Goal: Answer question/provide support: Answer question/provide support

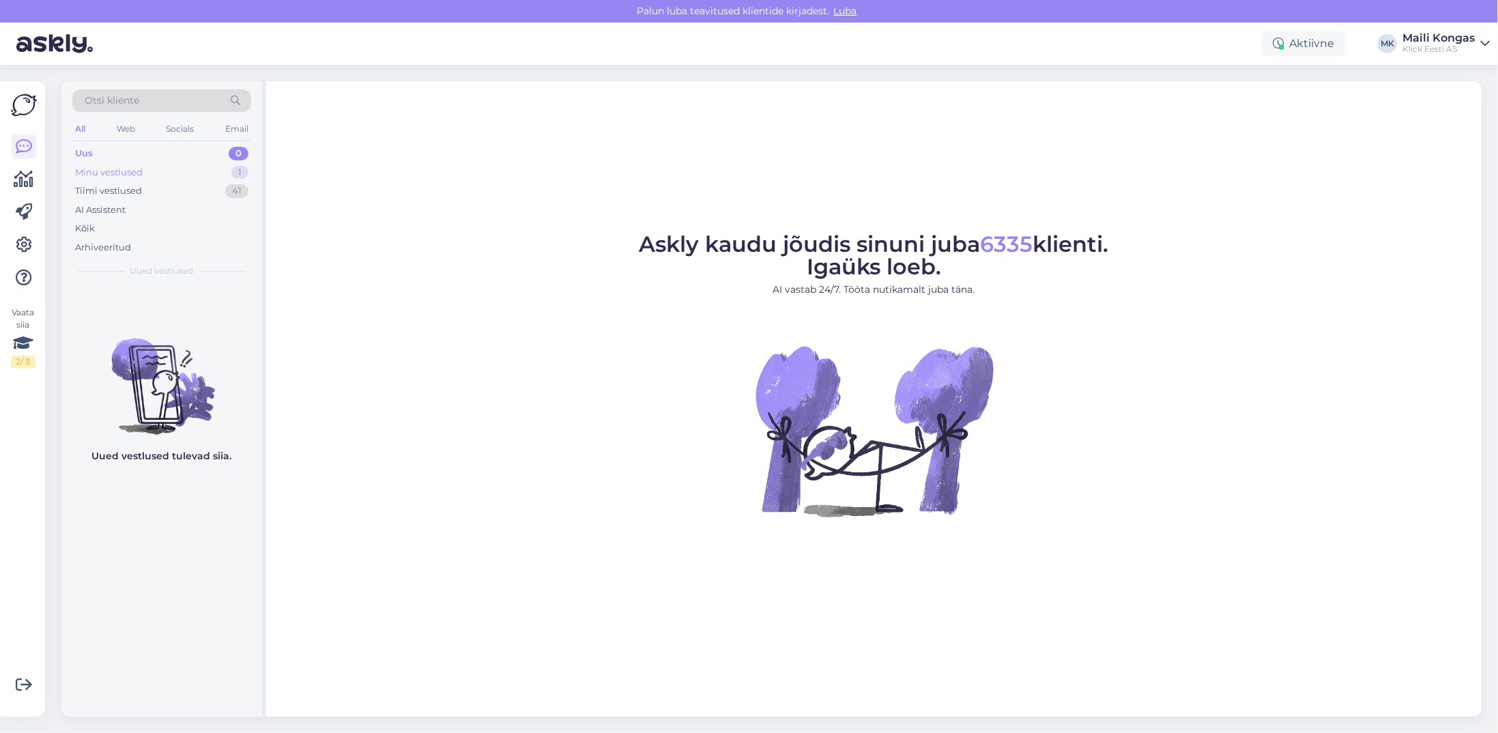
click at [113, 171] on div "Minu vestlused" at bounding box center [109, 173] width 68 height 14
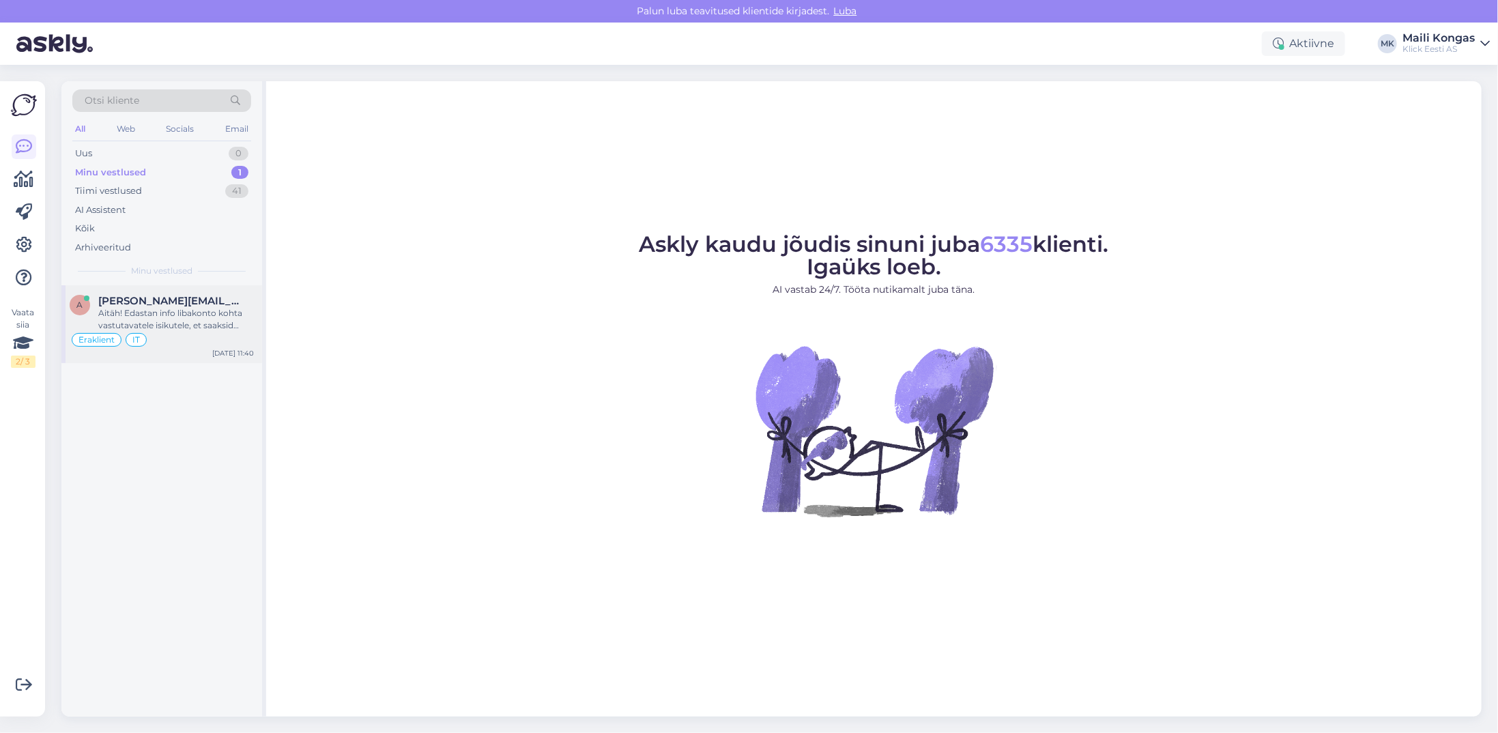
click at [154, 291] on div "a [PERSON_NAME][EMAIL_ADDRESS][DOMAIN_NAME] Aitäh! Edastan info libakonto kohta…" at bounding box center [161, 324] width 201 height 78
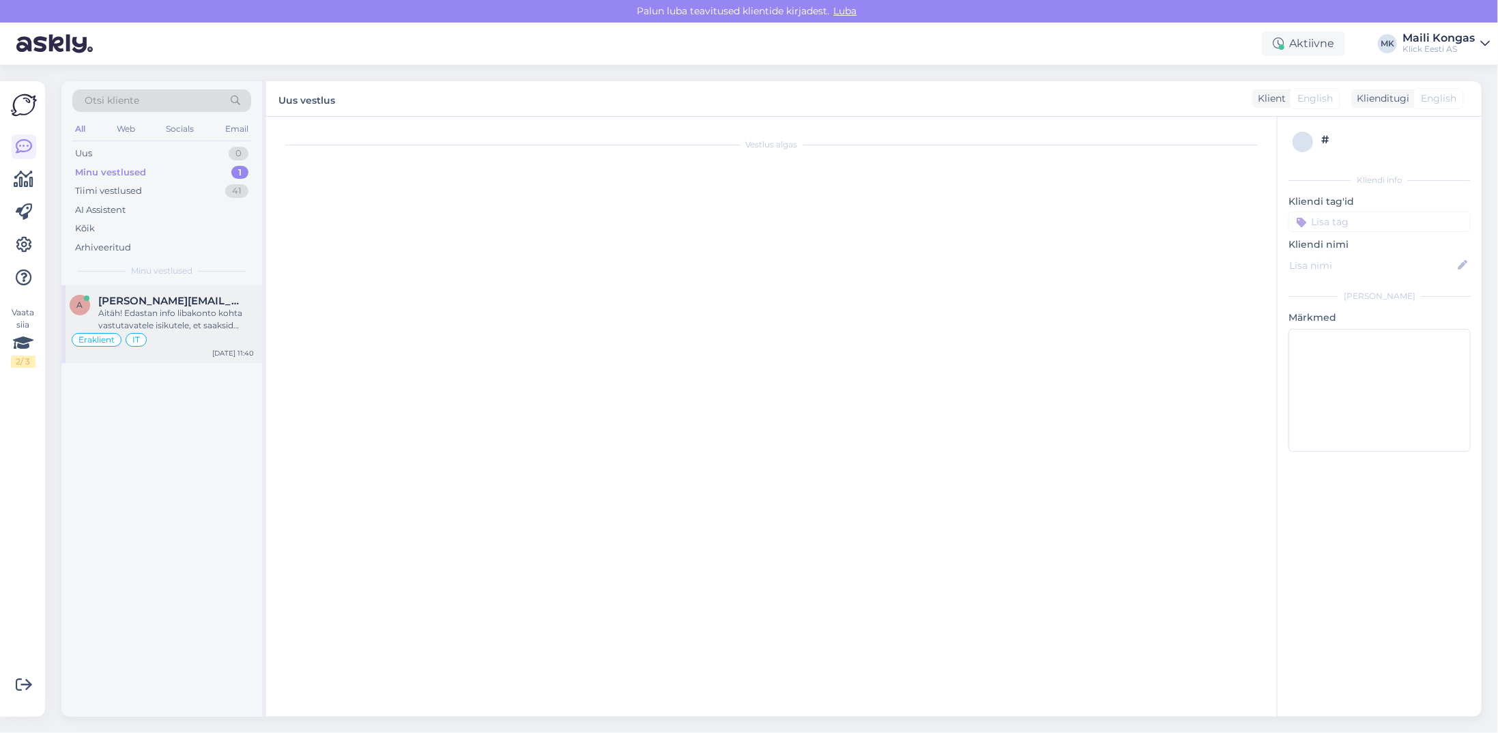
scroll to position [401, 0]
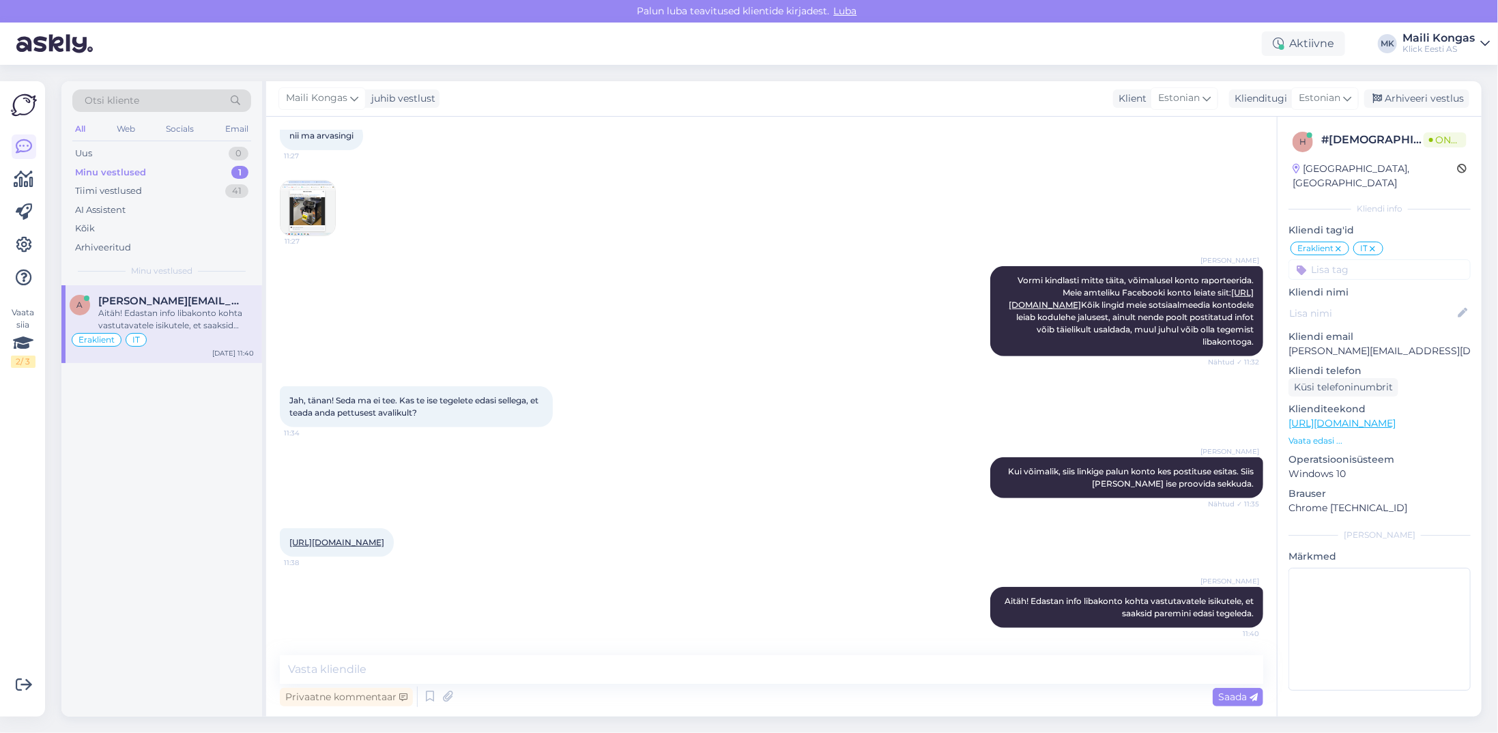
click at [303, 188] on img at bounding box center [308, 208] width 55 height 55
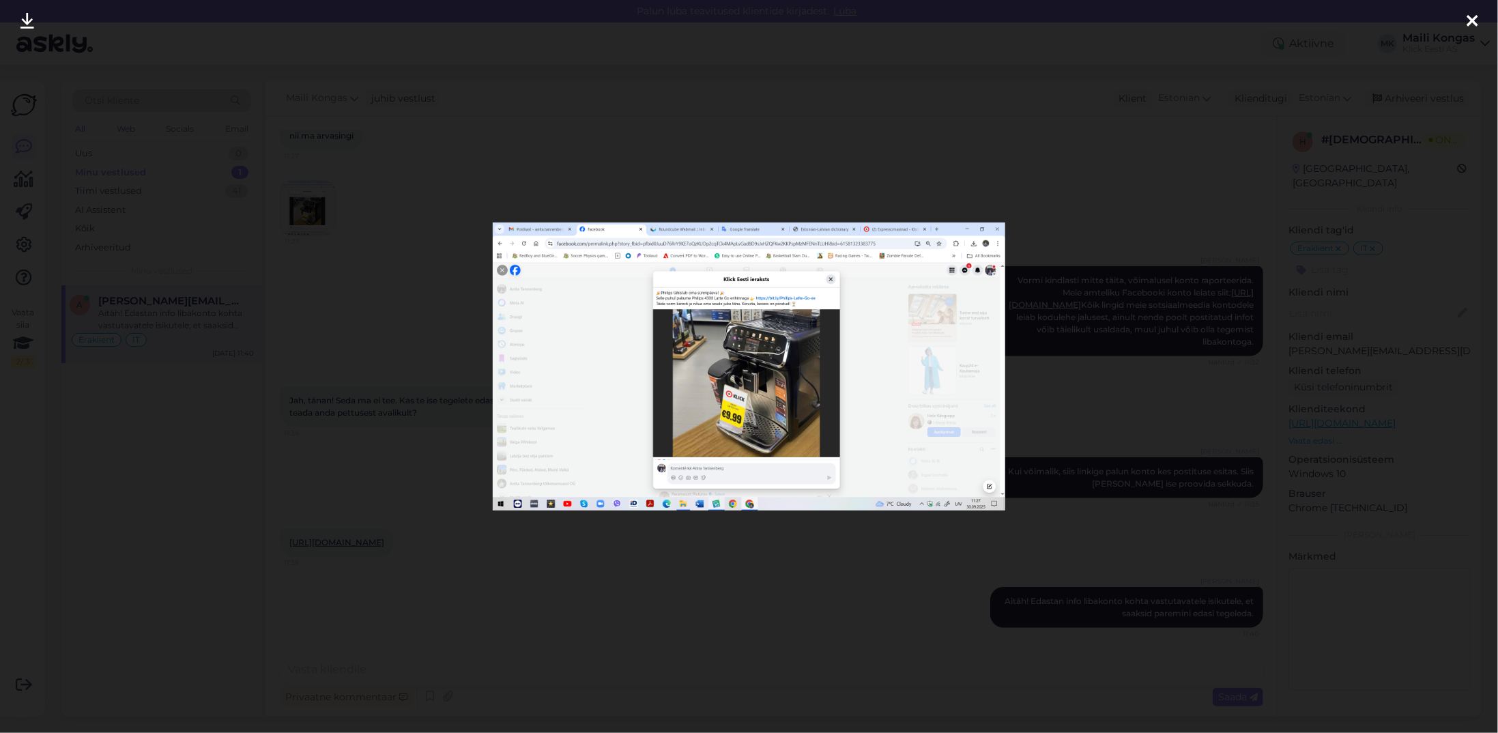
click at [1476, 23] on icon at bounding box center [1472, 22] width 11 height 18
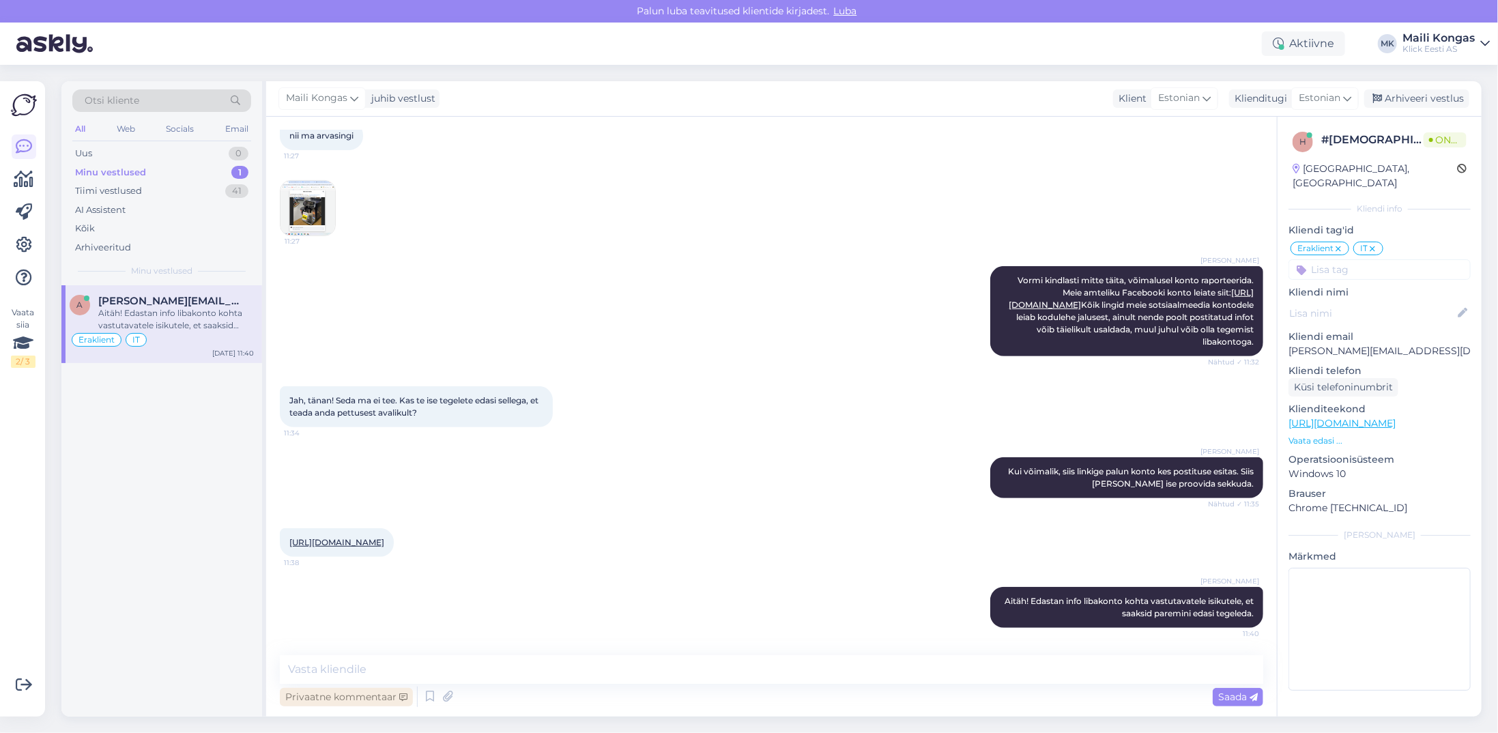
click at [356, 705] on div "Privaatne kommentaar" at bounding box center [346, 697] width 133 height 18
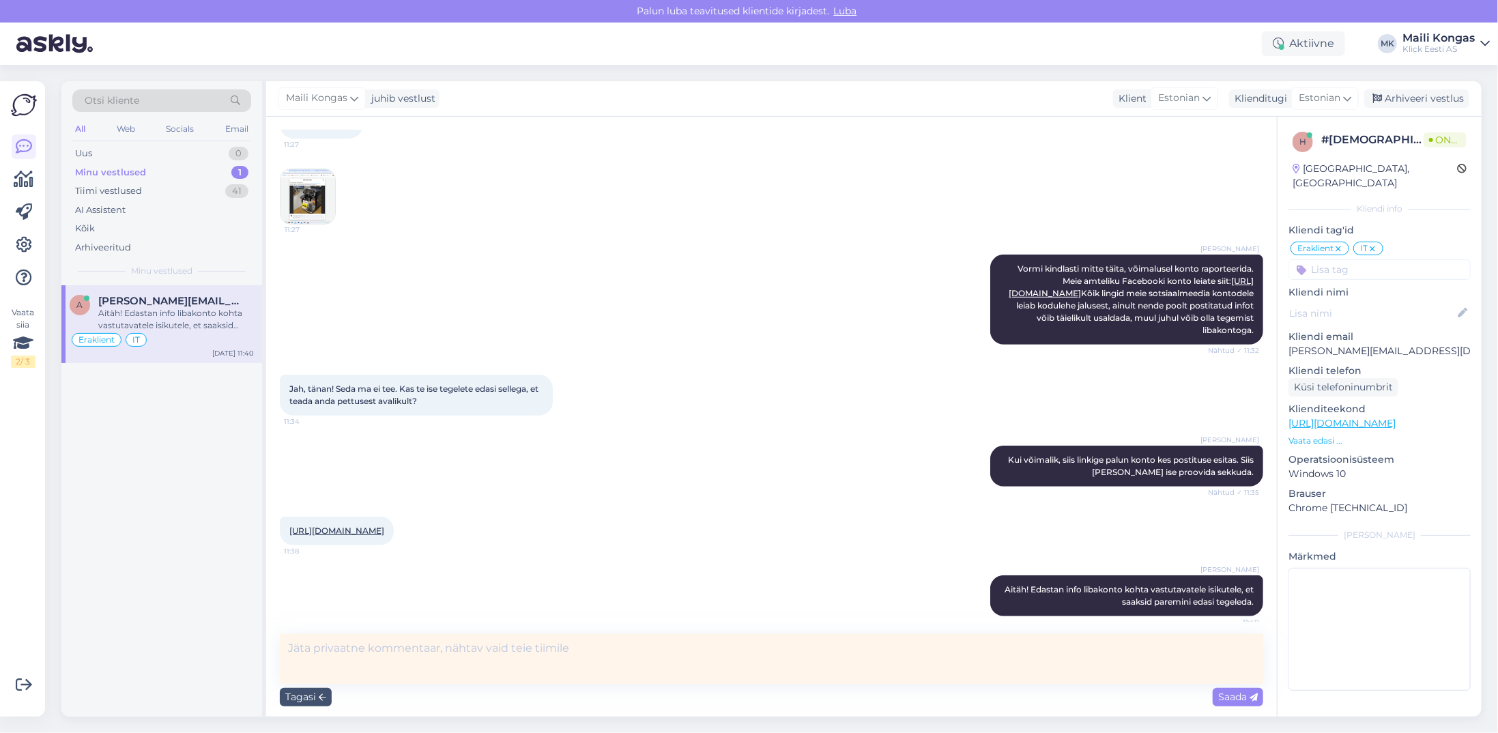
click at [369, 656] on textarea at bounding box center [771, 659] width 983 height 50
click at [384, 536] on link "[URL][DOMAIN_NAME]" at bounding box center [336, 531] width 95 height 10
click at [379, 639] on textarea at bounding box center [771, 659] width 983 height 50
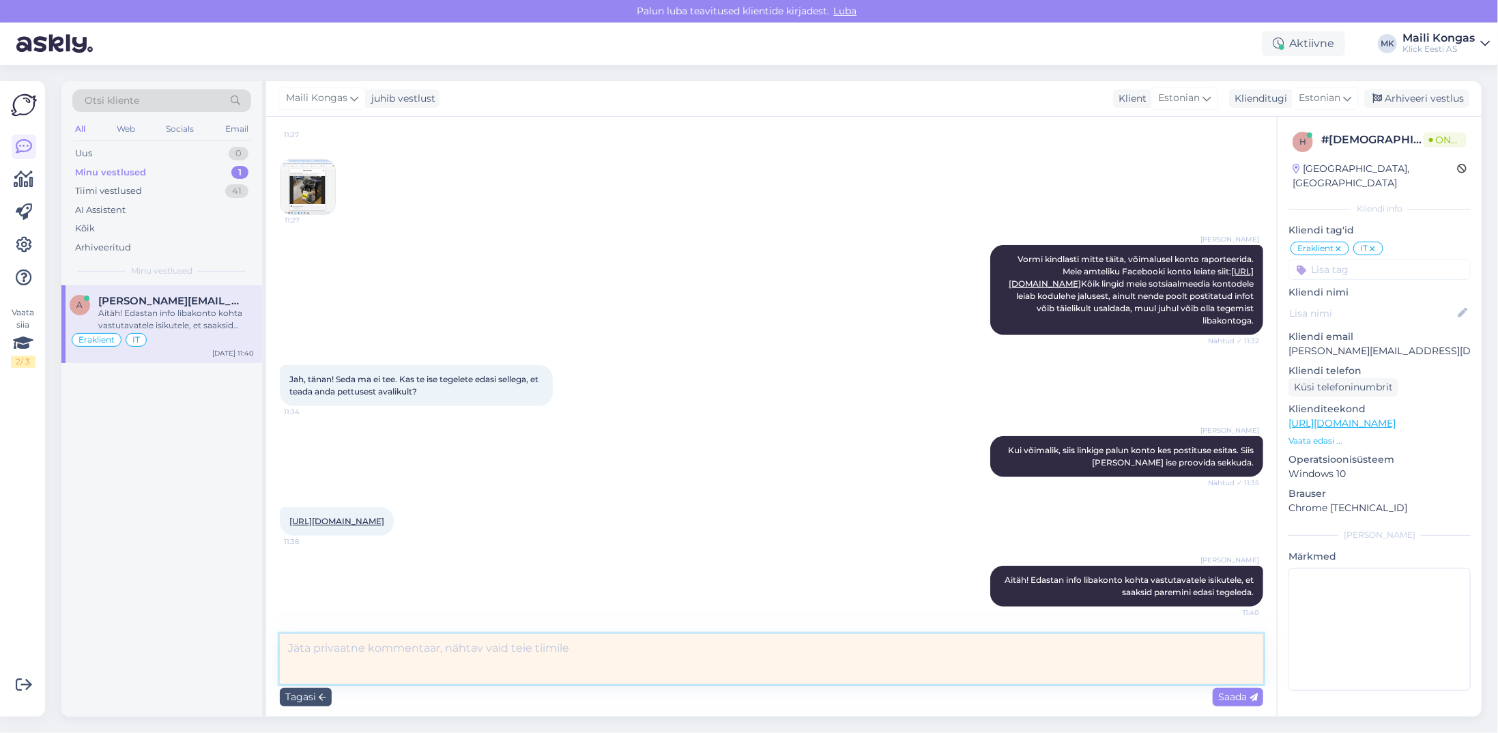
click at [362, 652] on textarea at bounding box center [771, 659] width 983 height 50
type textarea "R"
type textarea "Raporteeritud Facebooki, maha väga kiirelt [PERSON_NAME] võeta paraku"
drag, startPoint x: 1246, startPoint y: 698, endPoint x: 1196, endPoint y: 618, distance: 94.1
click at [1246, 698] on span "Saada" at bounding box center [1238, 697] width 40 height 12
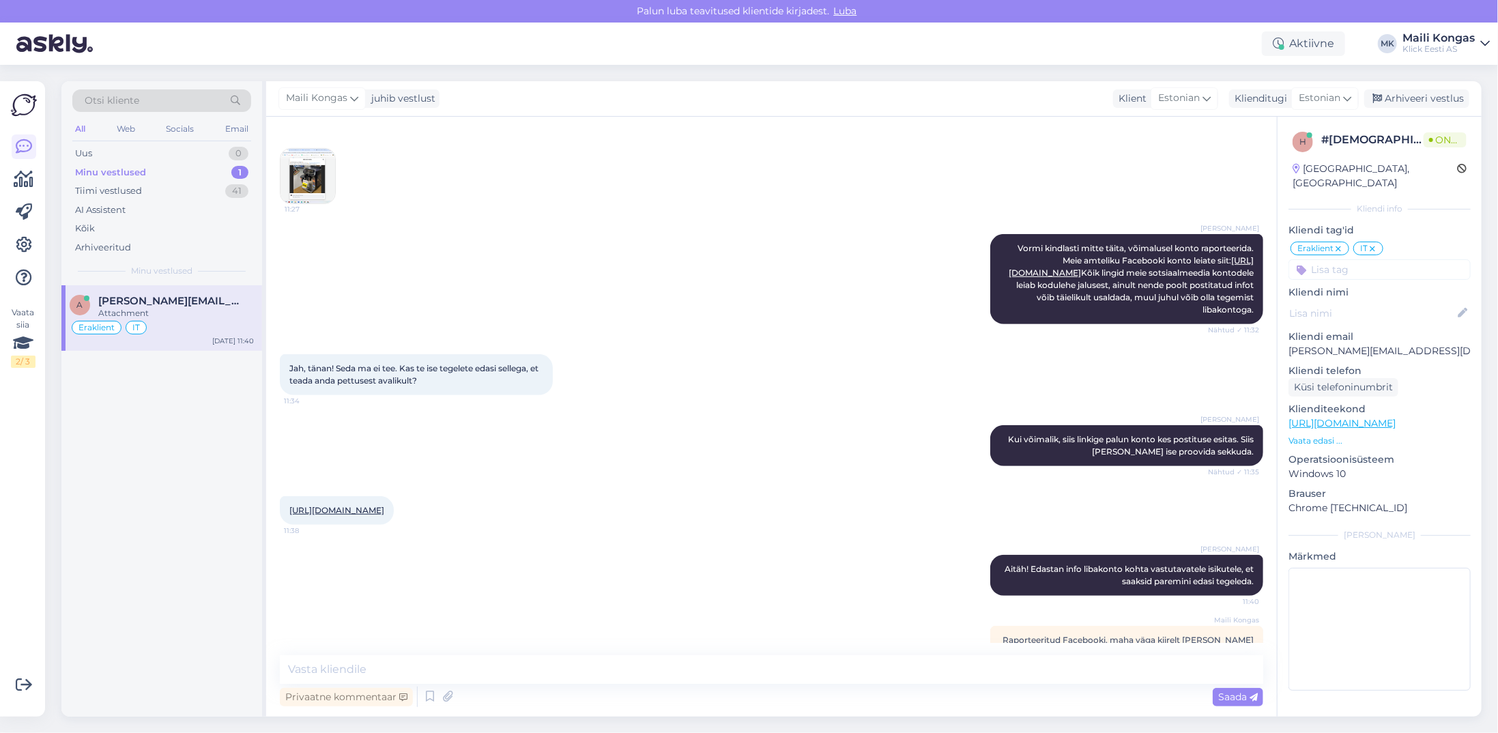
scroll to position [472, 0]
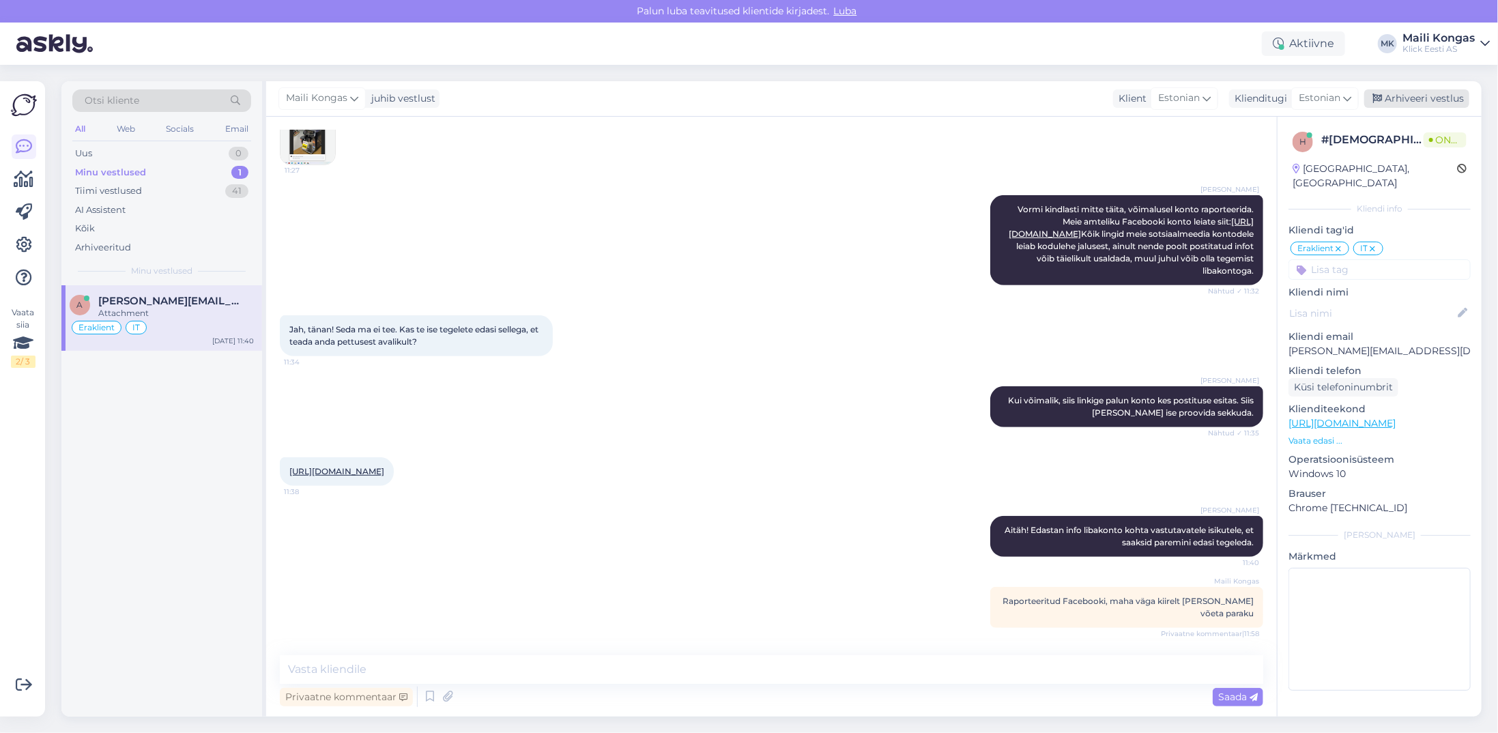
click at [1431, 96] on div "Arhiveeri vestlus" at bounding box center [1416, 98] width 105 height 18
